Goal: Information Seeking & Learning: Check status

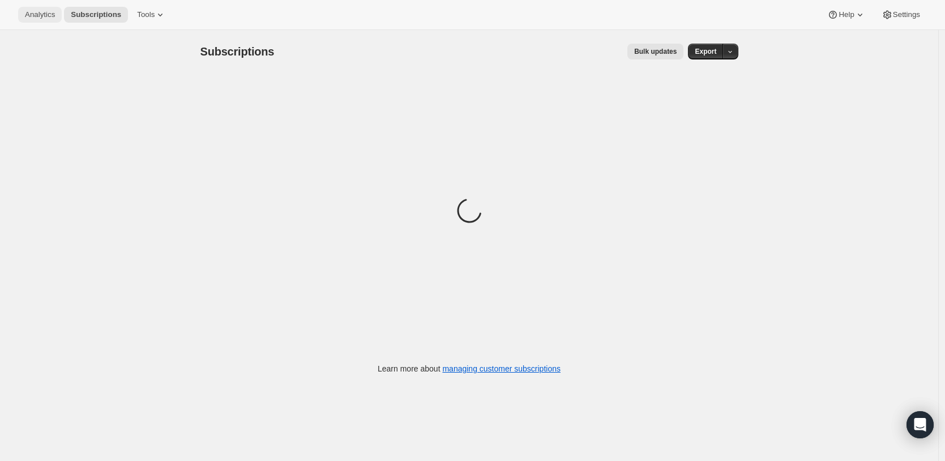
click at [46, 15] on span "Analytics" at bounding box center [40, 14] width 30 height 9
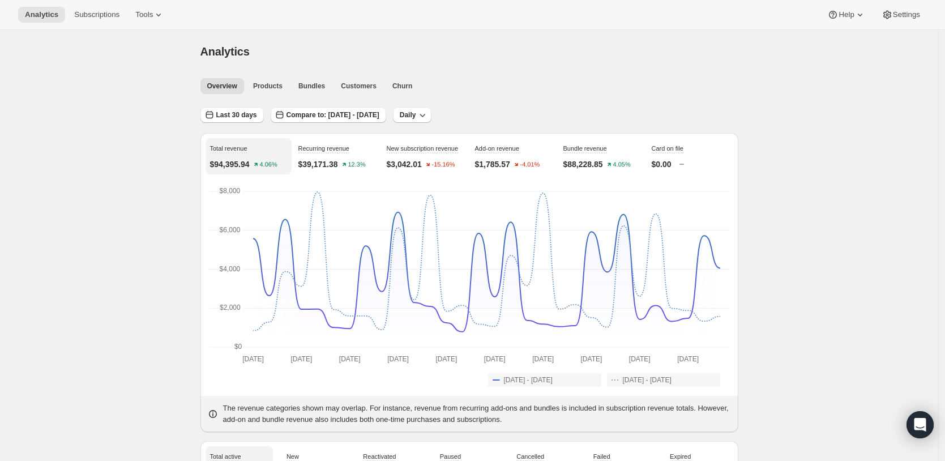
click at [278, 81] on span "Products" at bounding box center [267, 85] width 29 height 9
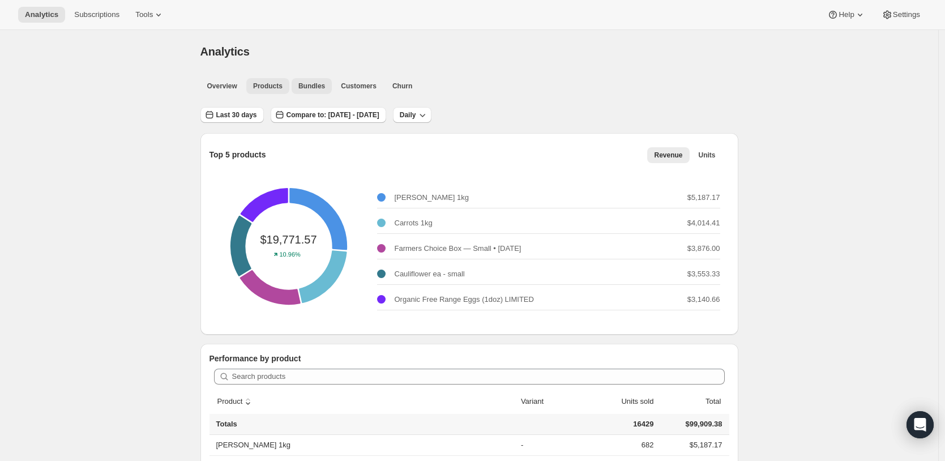
click at [325, 85] on span "Bundles" at bounding box center [311, 85] width 27 height 9
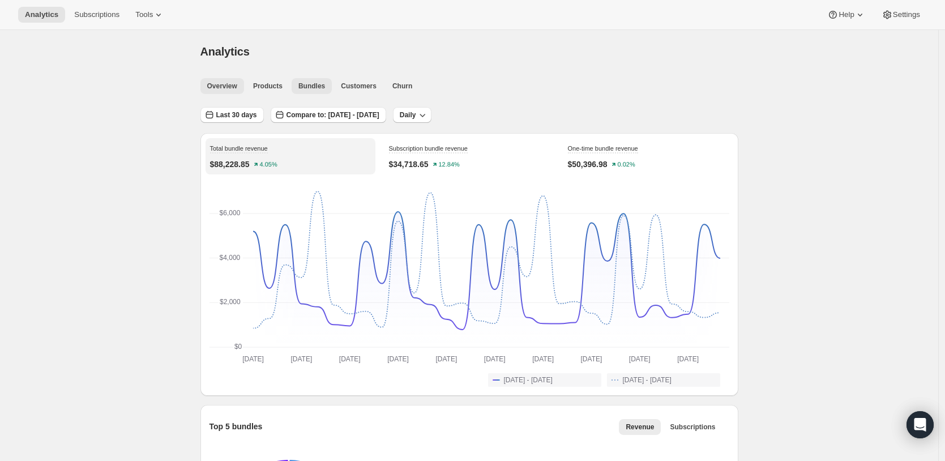
click at [237, 81] on span "Overview" at bounding box center [222, 85] width 30 height 9
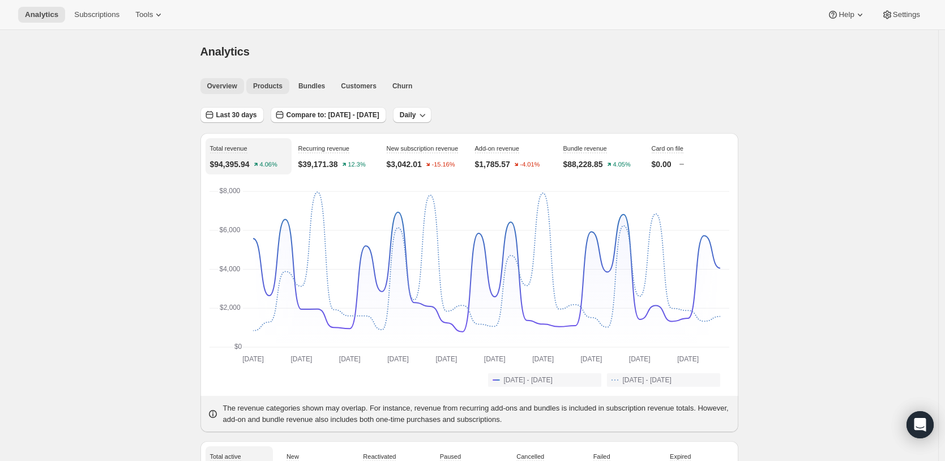
click at [265, 84] on span "Products" at bounding box center [267, 85] width 29 height 9
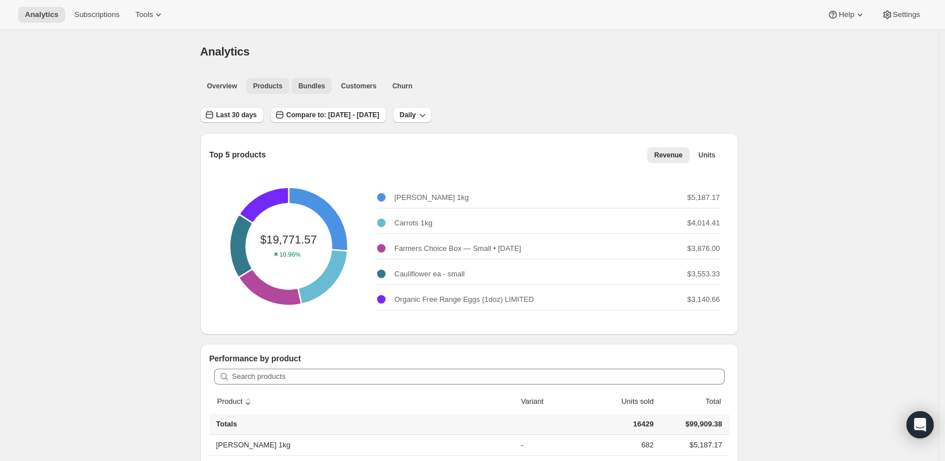
click at [312, 86] on span "Bundles" at bounding box center [311, 85] width 27 height 9
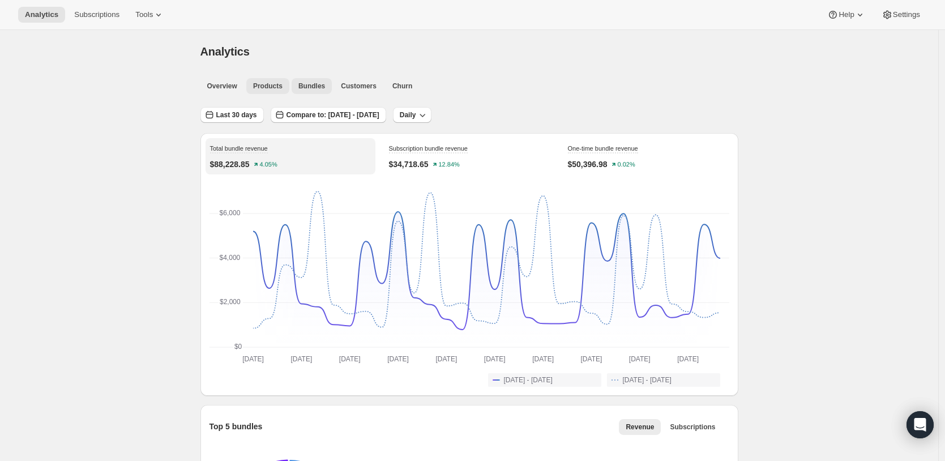
click at [261, 86] on span "Products" at bounding box center [267, 85] width 29 height 9
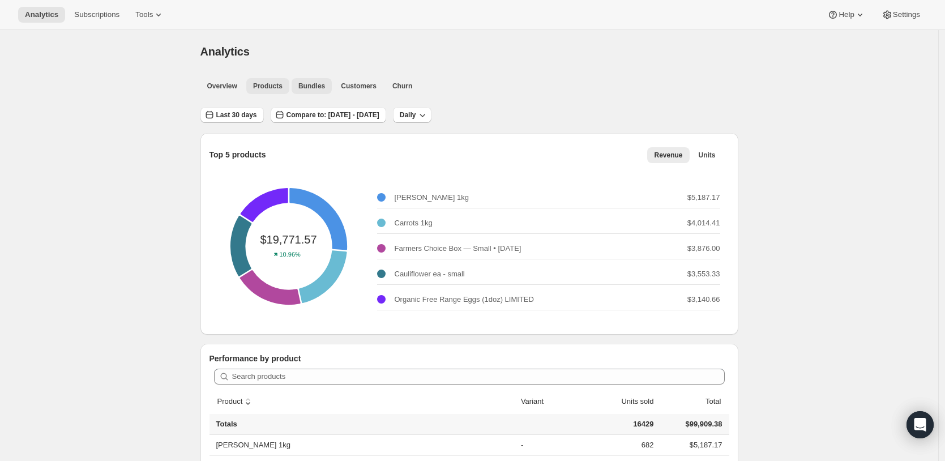
click at [320, 90] on button "Bundles" at bounding box center [311, 86] width 40 height 16
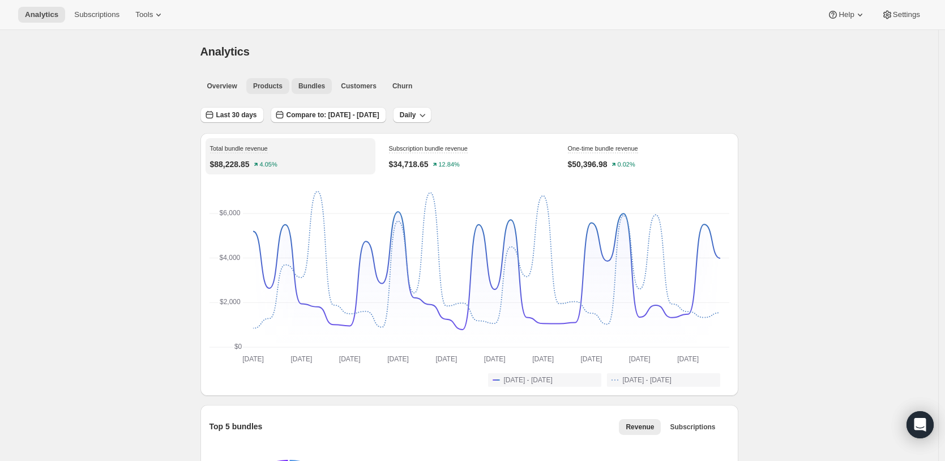
click at [267, 85] on span "Products" at bounding box center [267, 85] width 29 height 9
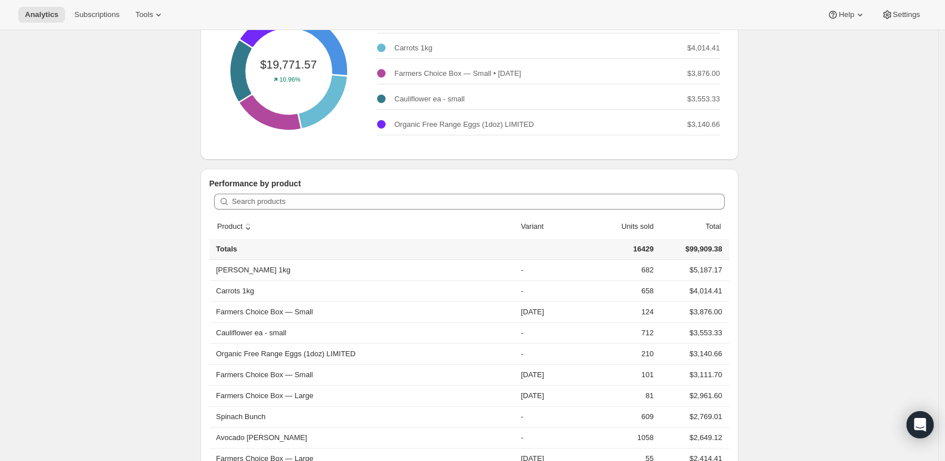
scroll to position [18, 0]
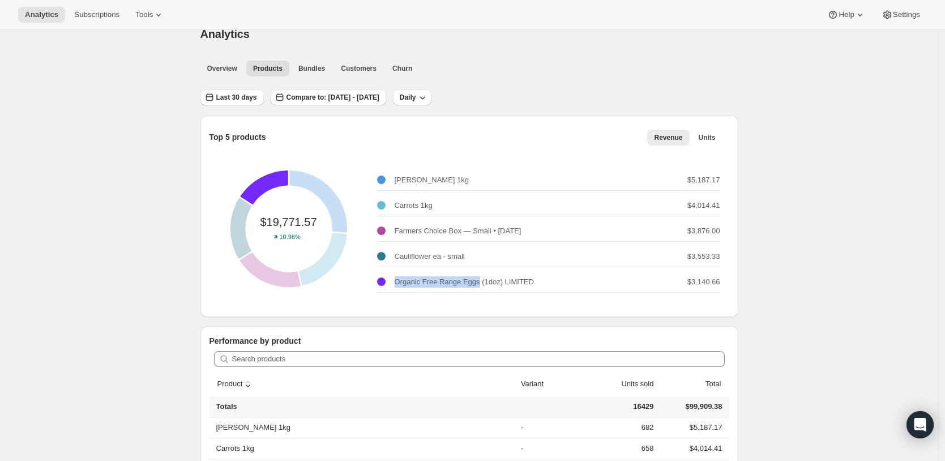
drag, startPoint x: 485, startPoint y: 281, endPoint x: 398, endPoint y: 282, distance: 86.6
click at [398, 282] on p "Organic Free Range Eggs (1doz) LIMITED" at bounding box center [463, 281] width 139 height 11
copy p "Organic Free Range Eggs"
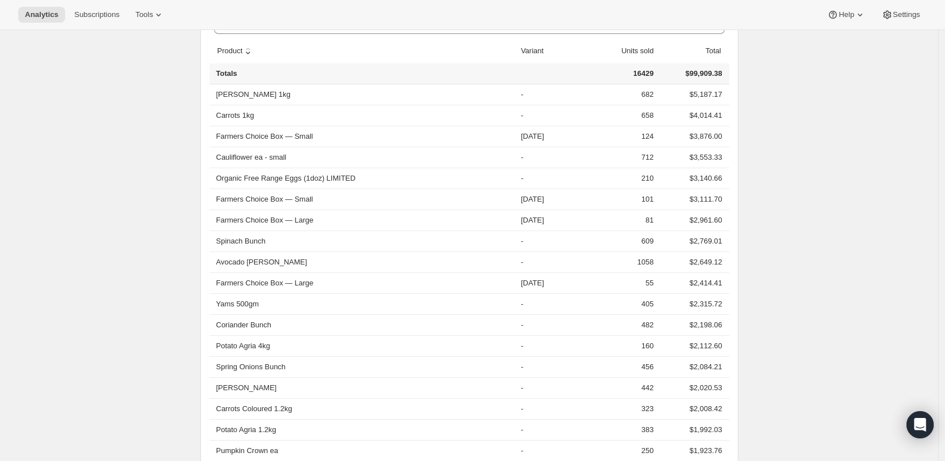
scroll to position [363, 0]
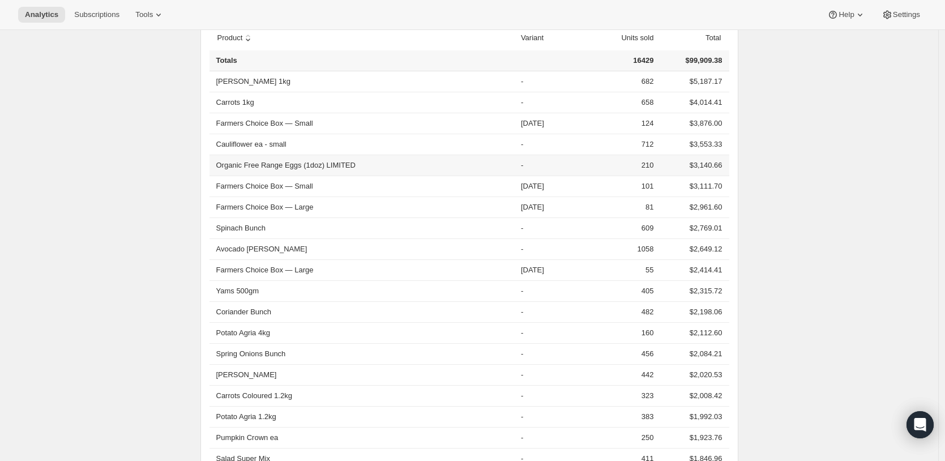
click at [270, 163] on th "Organic Free Range Eggs (1doz) LIMITED" at bounding box center [363, 164] width 308 height 21
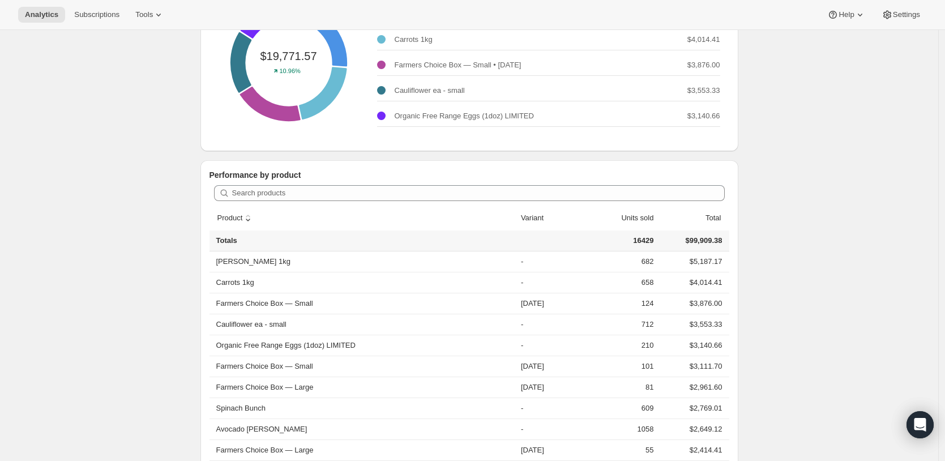
scroll to position [0, 0]
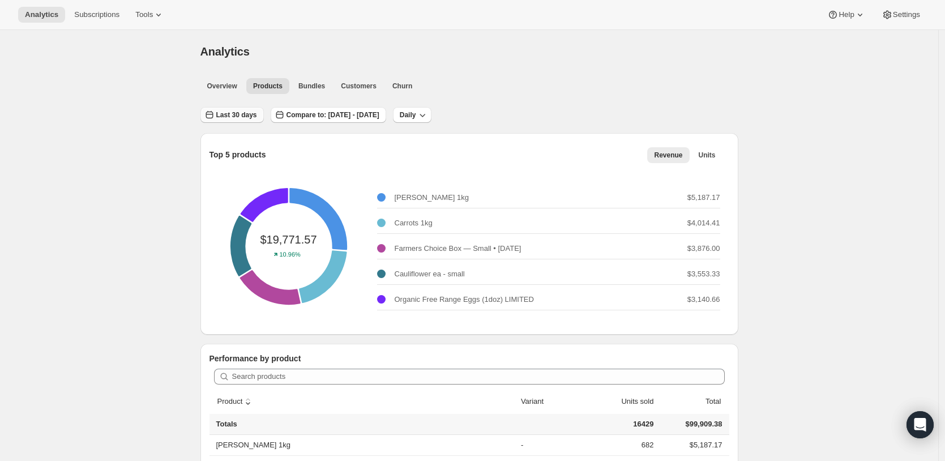
click at [257, 118] on span "Last 30 days" at bounding box center [236, 114] width 41 height 9
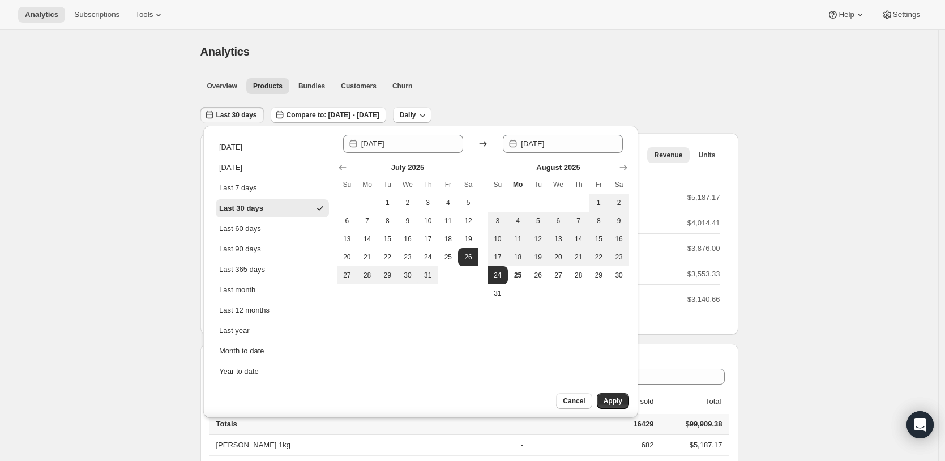
drag, startPoint x: 248, startPoint y: 377, endPoint x: 462, endPoint y: 365, distance: 213.7
click at [248, 377] on button "Year to date" at bounding box center [272, 371] width 113 height 18
type input "[DATE]"
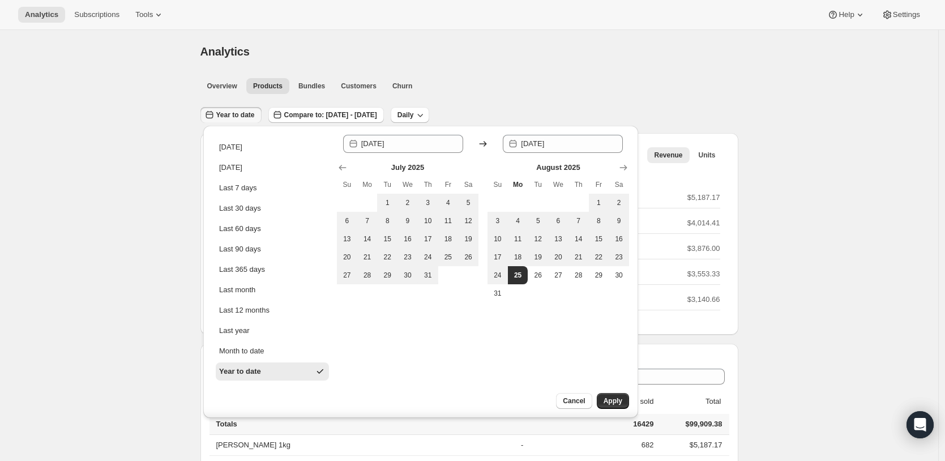
drag, startPoint x: 610, startPoint y: 399, endPoint x: 599, endPoint y: 394, distance: 11.7
click at [610, 399] on span "Apply" at bounding box center [612, 400] width 19 height 9
